Goal: Ask a question

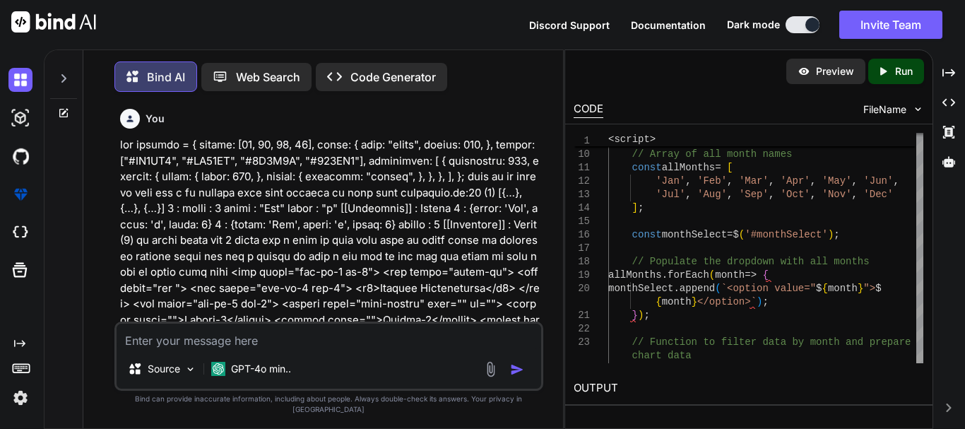
click at [293, 349] on textarea at bounding box center [329, 336] width 425 height 25
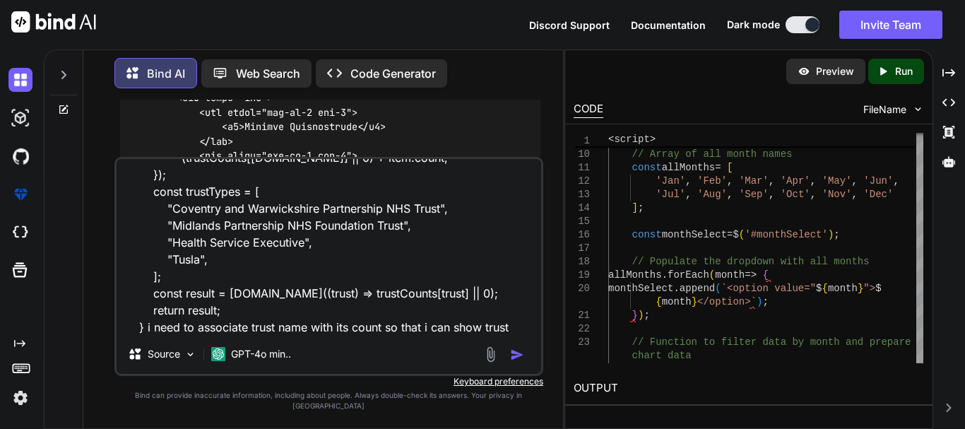
scroll to position [171, 0]
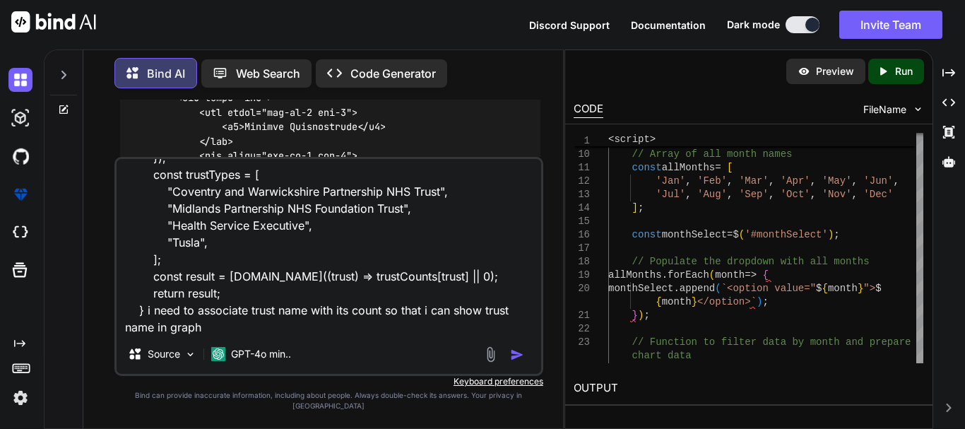
drag, startPoint x: 439, startPoint y: 203, endPoint x: 169, endPoint y: 205, distance: 270.5
click at [169, 205] on textarea "function getChartData(selectedMonth, assessmentData) { const filteredData = ass…" at bounding box center [329, 246] width 425 height 175
drag, startPoint x: 401, startPoint y: 220, endPoint x: 171, endPoint y: 225, distance: 230.3
click at [171, 225] on textarea "function getChartData(selectedMonth, assessmentData) { const filteredData = ass…" at bounding box center [329, 246] width 425 height 175
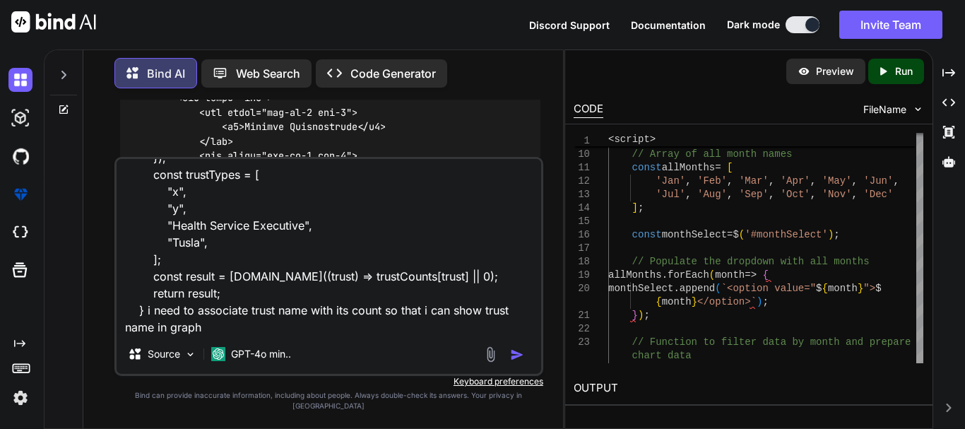
drag, startPoint x: 304, startPoint y: 235, endPoint x: 189, endPoint y: 247, distance: 115.7
click at [189, 247] on textarea "function getChartData(selectedMonth, assessmentData) { const filteredData = ass…" at bounding box center [329, 246] width 425 height 175
click at [301, 237] on textarea "function getChartData(selectedMonth, assessmentData) { const filteredData = ass…" at bounding box center [329, 246] width 425 height 175
drag, startPoint x: 301, startPoint y: 237, endPoint x: 169, endPoint y: 242, distance: 132.2
click at [169, 242] on textarea "function getChartData(selectedMonth, assessmentData) { const filteredData = ass…" at bounding box center [329, 246] width 425 height 175
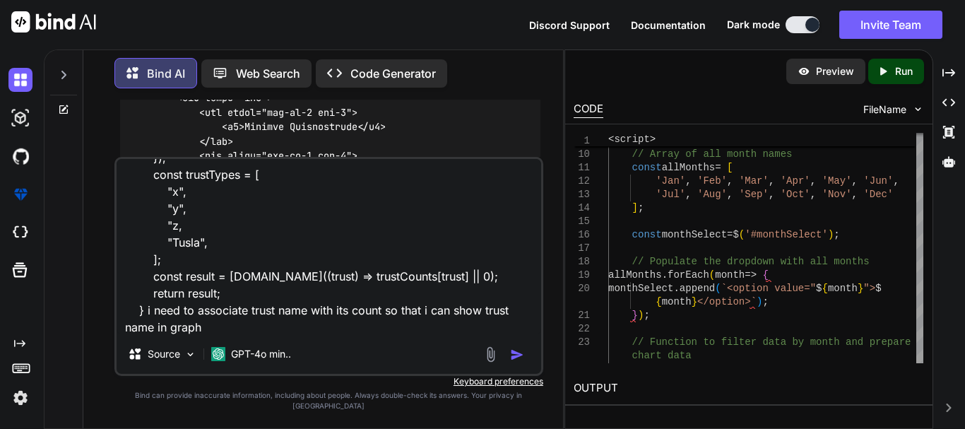
click at [186, 251] on textarea "function getChartData(selectedMonth, assessmentData) { const filteredData = ass…" at bounding box center [329, 246] width 425 height 175
type textarea "function getChartData(selectedMonth, assessmentData) { const filteredData = ass…"
click at [516, 362] on img "button" at bounding box center [517, 355] width 14 height 14
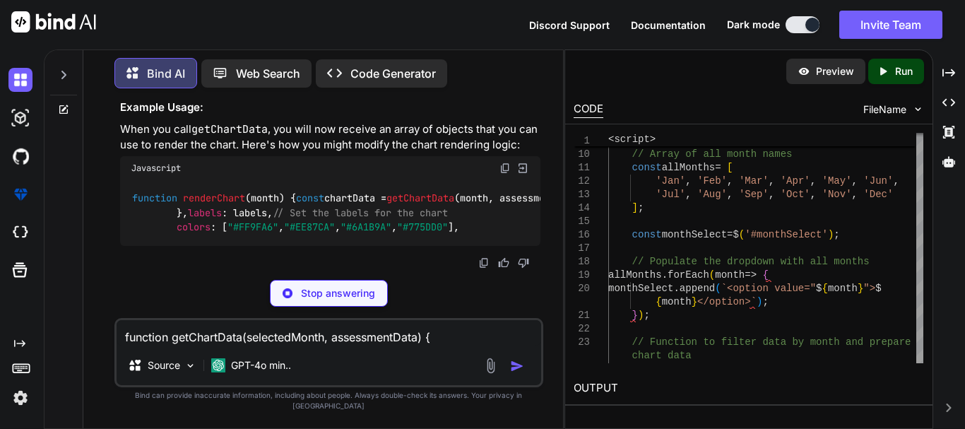
scroll to position [4063, 0]
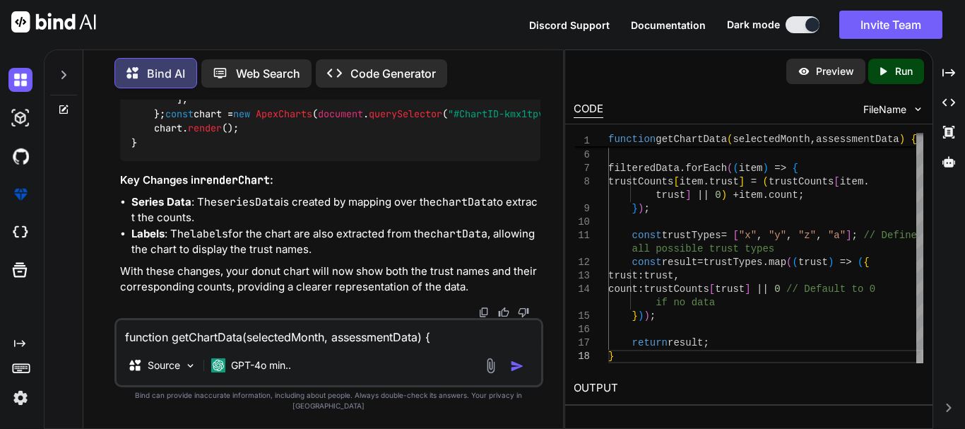
drag, startPoint x: 193, startPoint y: 243, endPoint x: 117, endPoint y: 188, distance: 93.5
click at [117, 188] on div "You Bind AI To display the data from your backend in a donut chart using ApexCh…" at bounding box center [330, 209] width 426 height 218
copy code "const trustTypes = [ "x" , "y" , "z" , "a" ]; // Define all possible trust type…"
click at [254, 345] on textarea "function getChartData(selectedMonth, assessmentData) { const filteredData = ass…" at bounding box center [329, 332] width 425 height 25
paste textarea "ApexCharts: Unsupported series format for pie/donut/radialBar. Expected series …"
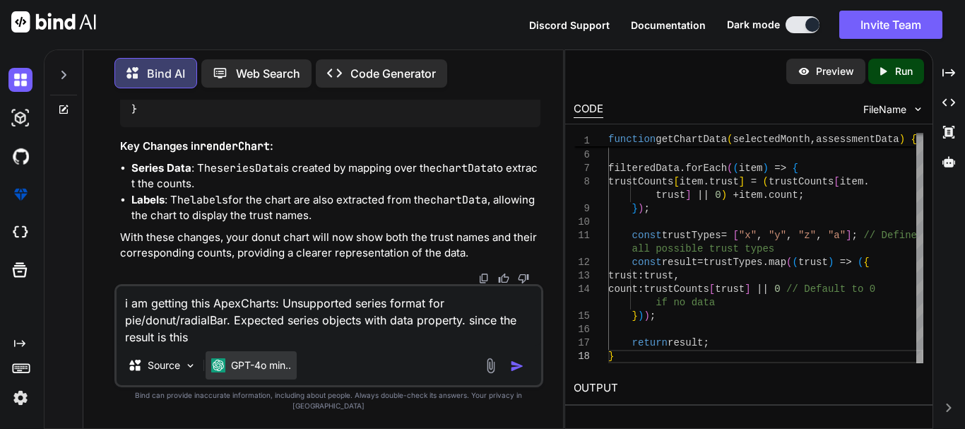
paste textarea "(4) [{…}, {…}, {…}, {…}] 0 : count : 2 trust : "Coventry and Warwickshire Partn…"
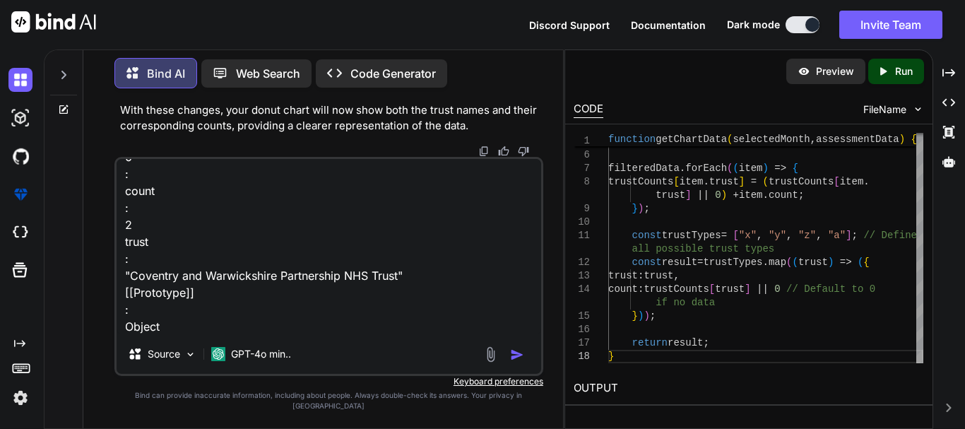
scroll to position [71, 0]
drag, startPoint x: 399, startPoint y: 287, endPoint x: 134, endPoint y: 285, distance: 265.6
click at [134, 285] on textarea "i am getting this ApexCharts: Unsupported series format for pie/donut/radialBar…" at bounding box center [329, 246] width 425 height 175
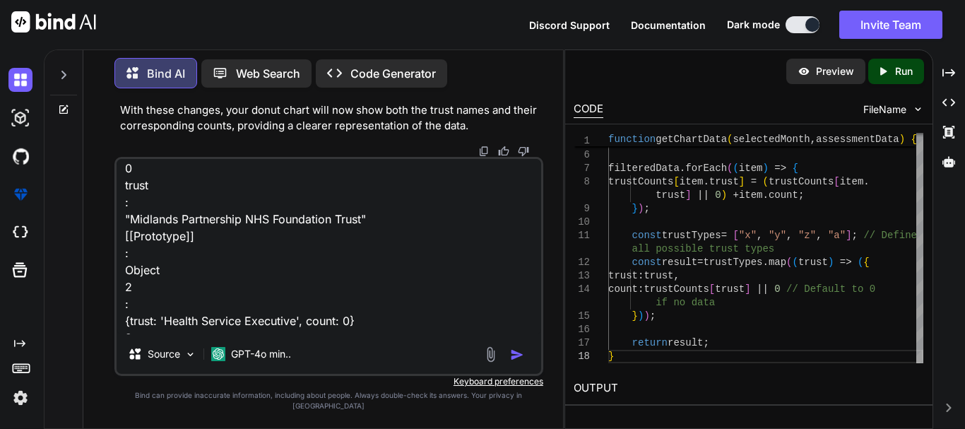
scroll to position [353, 0]
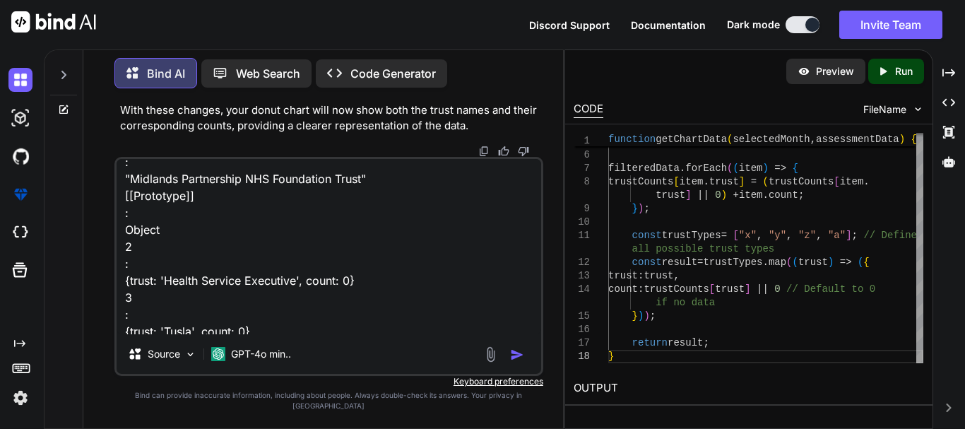
drag, startPoint x: 364, startPoint y: 186, endPoint x: 128, endPoint y: 196, distance: 236.8
click at [128, 196] on textarea "i am getting this ApexCharts: Unsupported series format for pie/donut/radialBar…" at bounding box center [329, 246] width 425 height 175
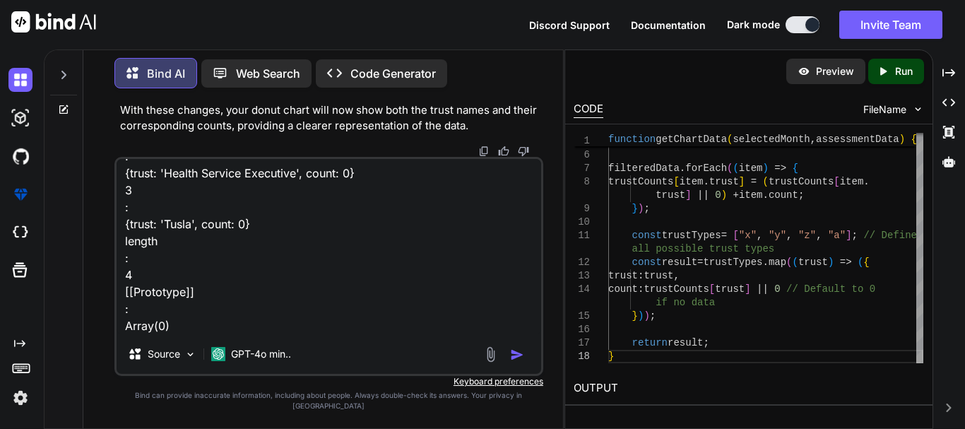
drag, startPoint x: 295, startPoint y: 185, endPoint x: 166, endPoint y: 190, distance: 128.7
click at [166, 190] on textarea "i am getting this ApexCharts: Unsupported series format for pie/donut/radialBar…" at bounding box center [329, 246] width 425 height 175
click at [173, 237] on textarea "i am getting this ApexCharts: Unsupported series format for pie/donut/radialBar…" at bounding box center [329, 246] width 425 height 175
type textarea "i am getting this ApexCharts: Unsupported series format for pie/donut/radialBar…"
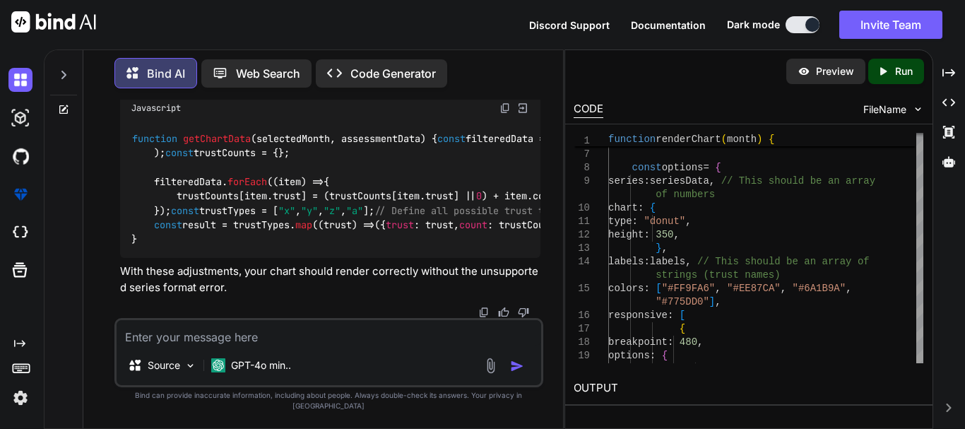
scroll to position [5386, 0]
click at [275, 345] on textarea at bounding box center [329, 332] width 425 height 25
paste textarea "function renderChart(month, assessmentData) { const chartData = getChartData(mo…"
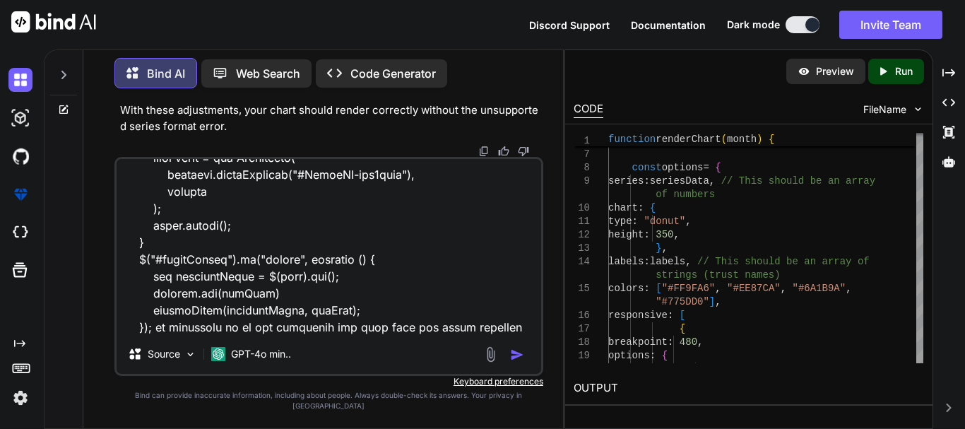
scroll to position [493, 0]
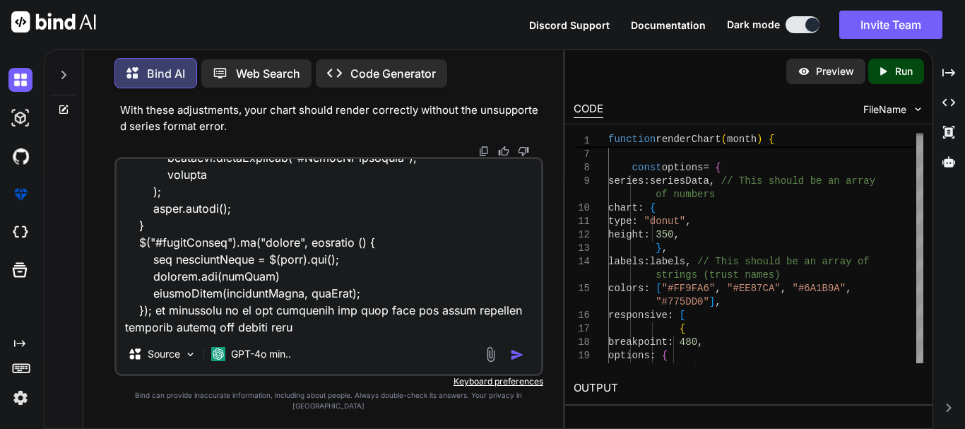
click at [183, 326] on textarea at bounding box center [329, 246] width 425 height 175
click at [284, 334] on textarea at bounding box center [329, 246] width 425 height 175
click at [239, 334] on textarea at bounding box center [329, 246] width 425 height 175
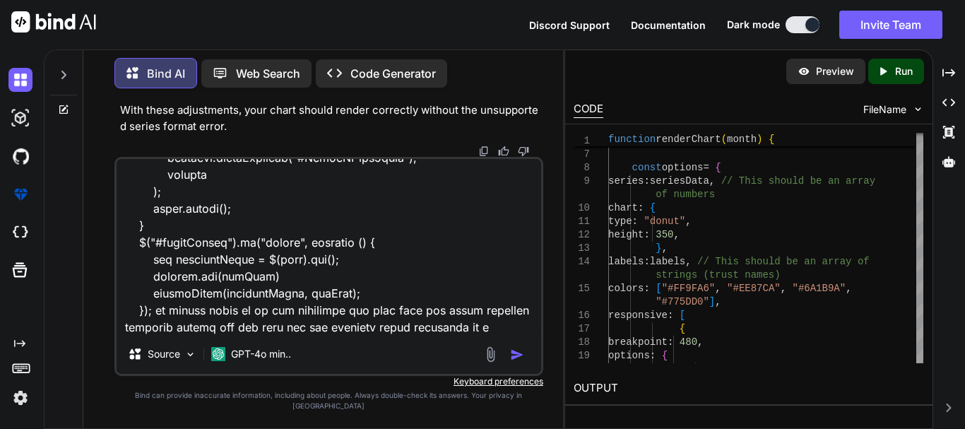
type textarea "function renderChart(month, assessmentData) { const chartData = getChartData(mo…"
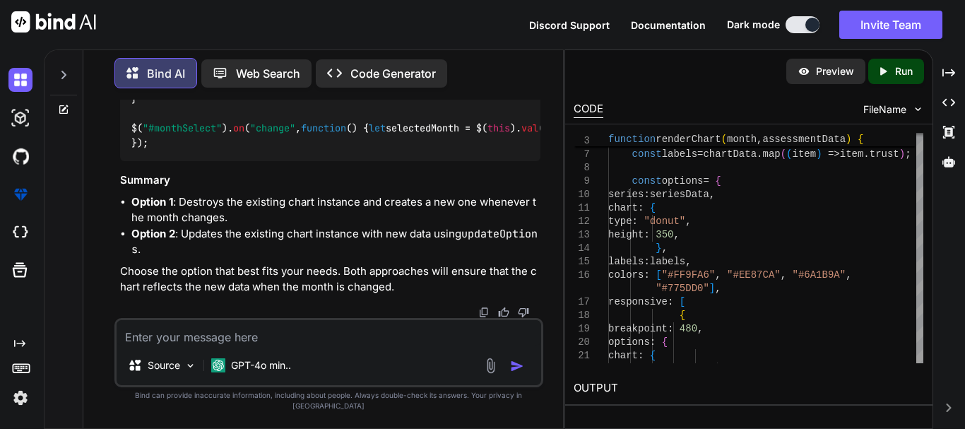
scroll to position [6962, 0]
drag, startPoint x: 199, startPoint y: 121, endPoint x: 116, endPoint y: 114, distance: 83.6
click at [116, 114] on div "You Bind AI To display the data from your backend in a donut chart using ApexCh…" at bounding box center [328, 264] width 429 height 328
copy code "let chart; /"
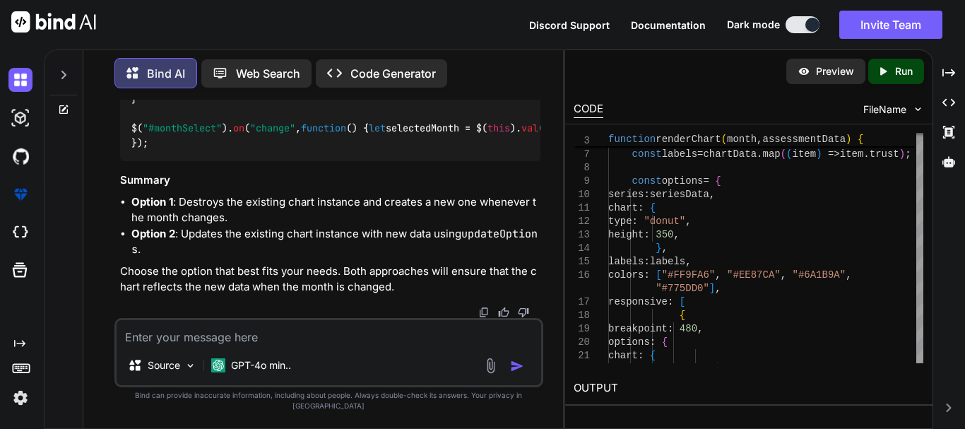
drag, startPoint x: 177, startPoint y: 184, endPoint x: 143, endPoint y: 165, distance: 38.9
copy code "if (chart) { chart. destroy (); }"
